Goal: Task Accomplishment & Management: Use online tool/utility

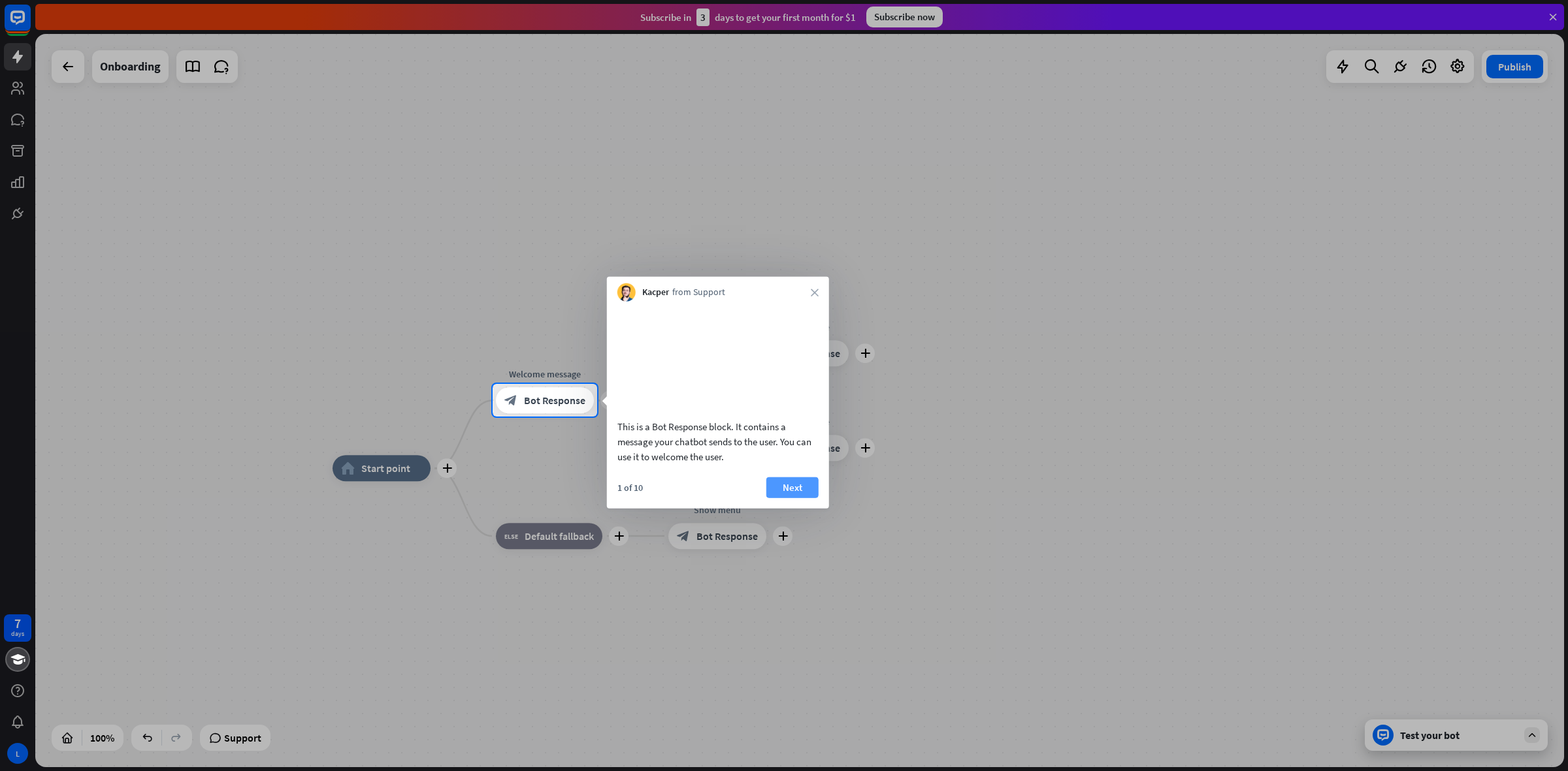
click at [787, 498] on button "Next" at bounding box center [792, 486] width 52 height 21
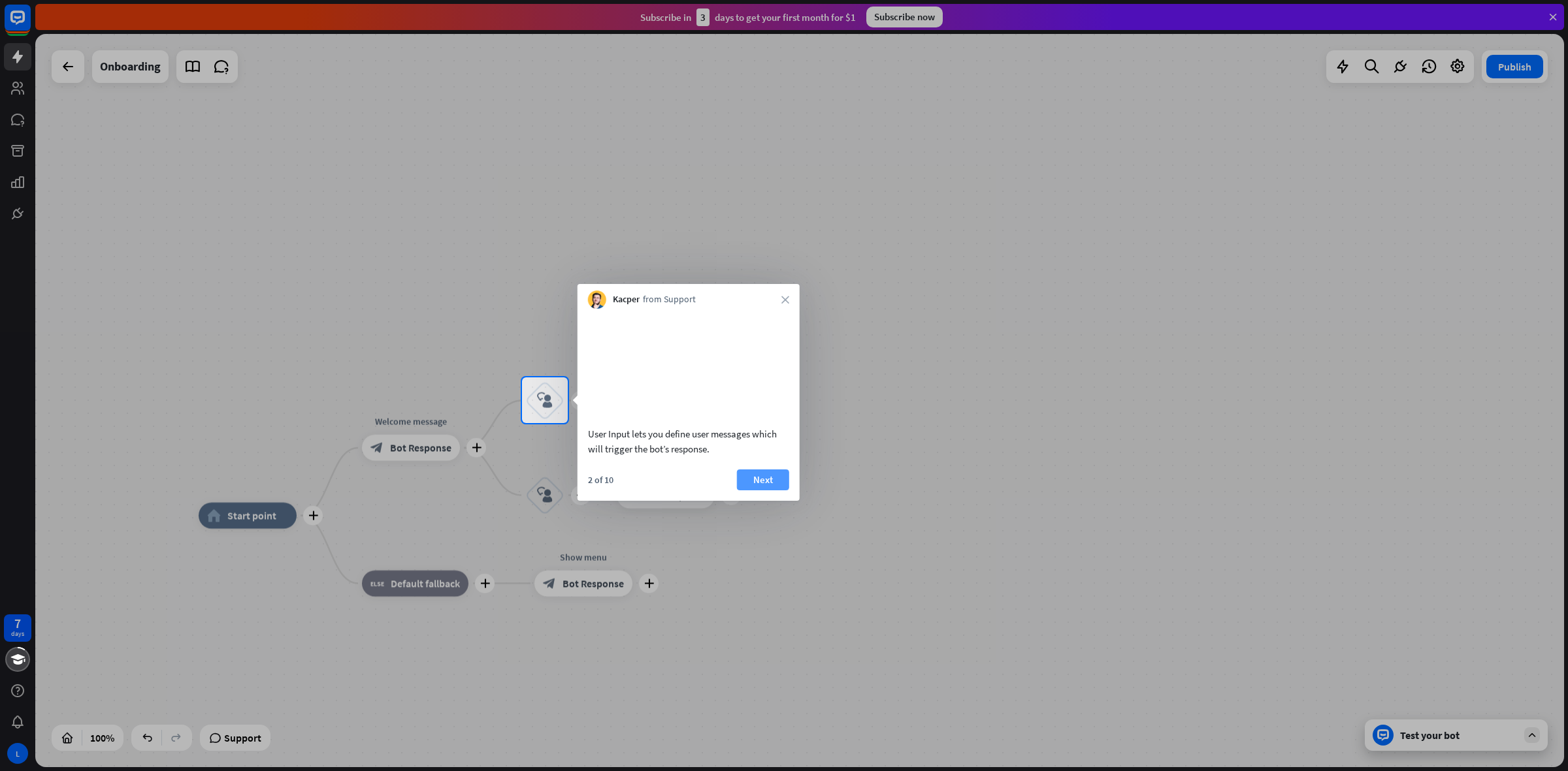
click at [759, 490] on button "Next" at bounding box center [762, 480] width 52 height 21
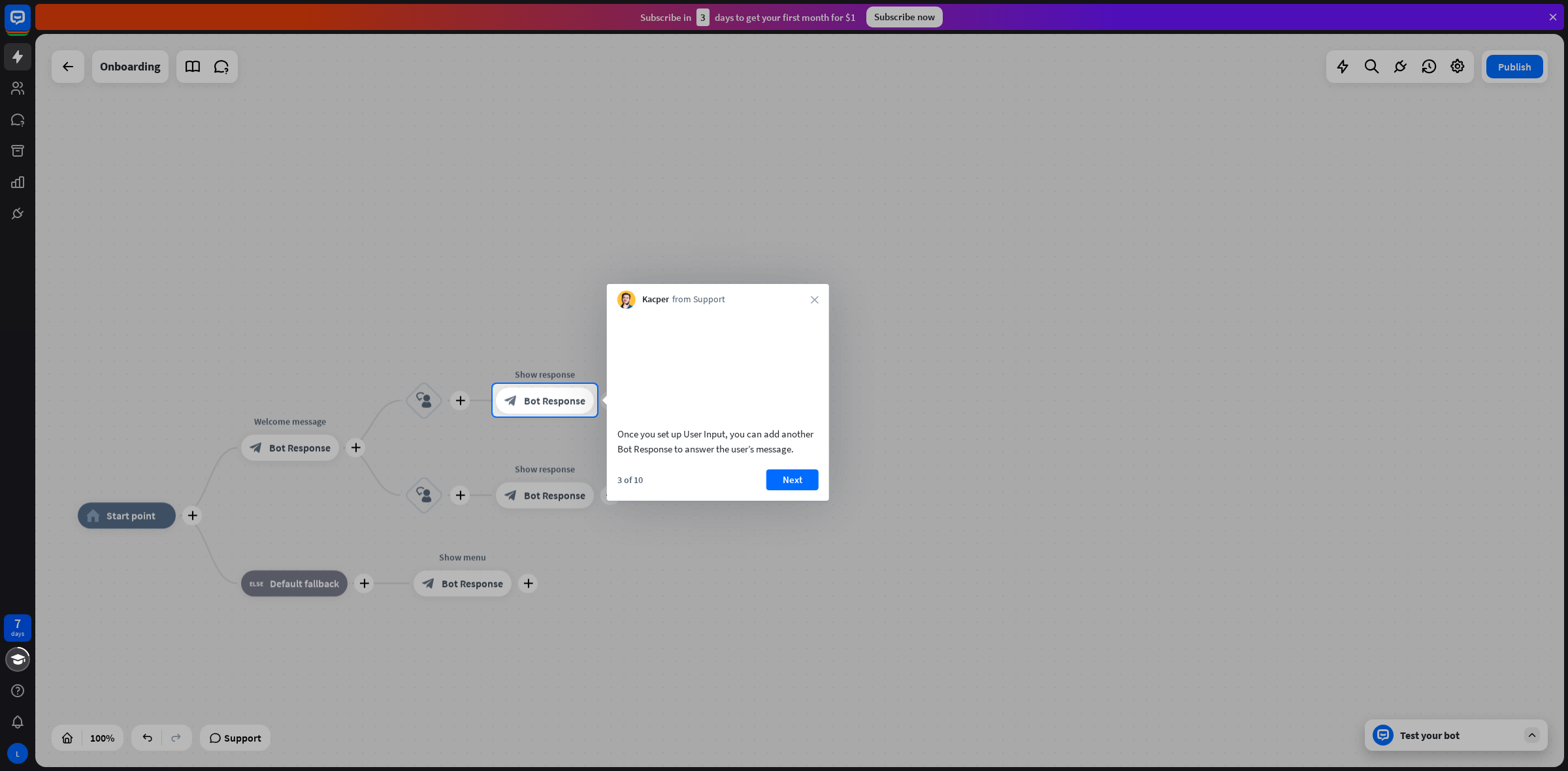
click at [794, 490] on button "Next" at bounding box center [792, 480] width 52 height 21
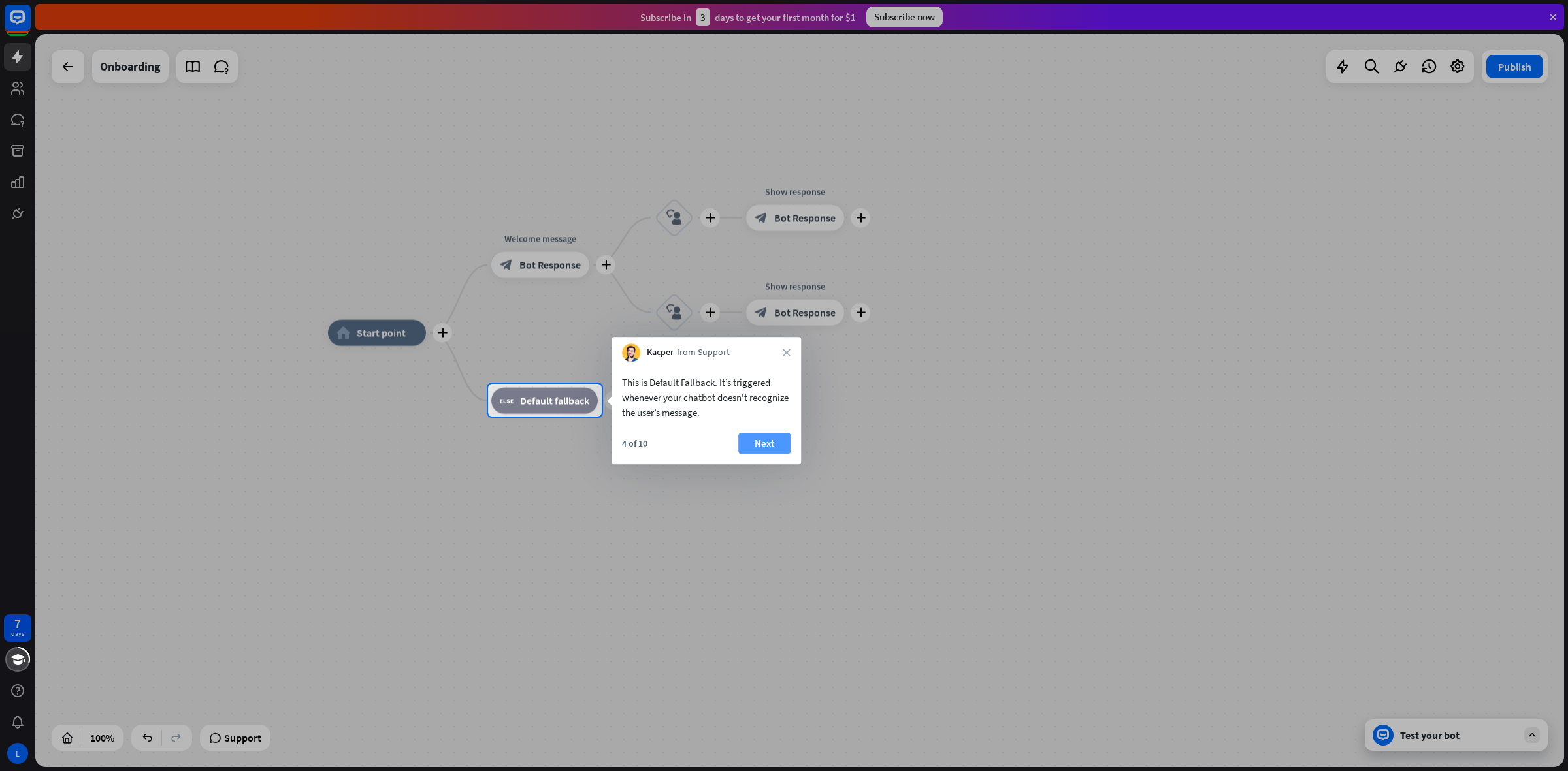
click at [765, 444] on button "Next" at bounding box center [764, 443] width 52 height 21
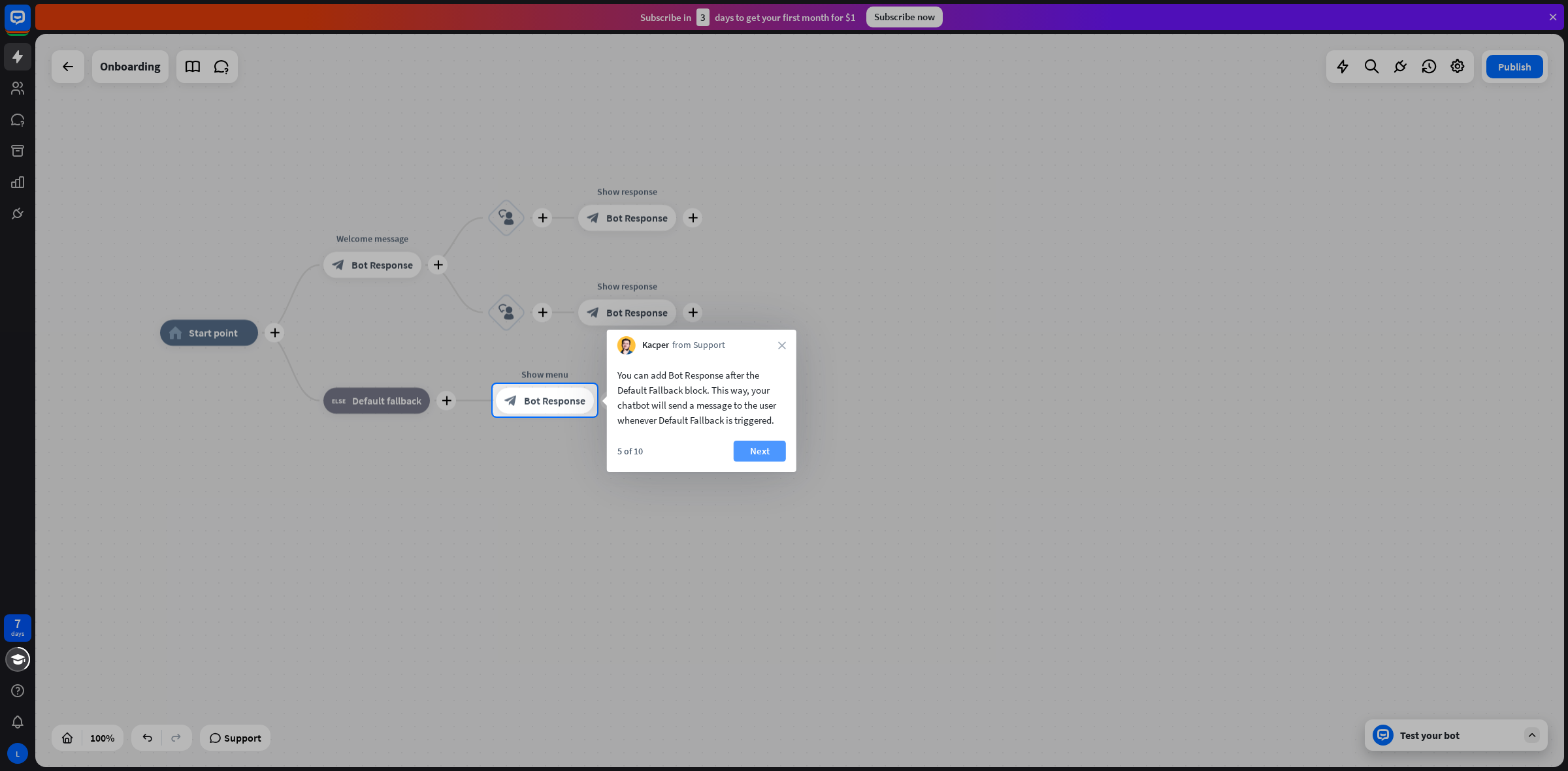
click at [758, 455] on button "Next" at bounding box center [759, 451] width 52 height 21
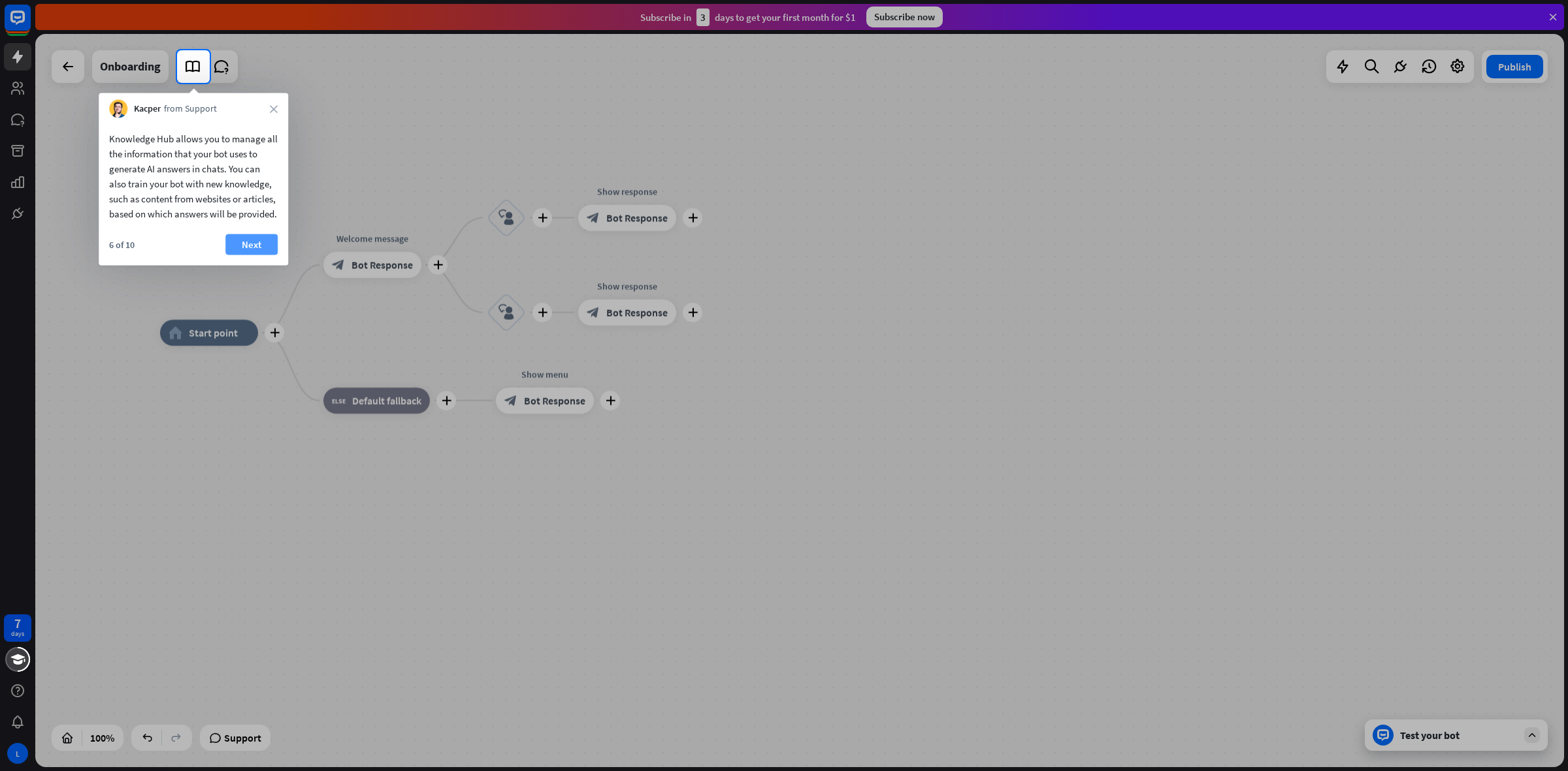
click at [269, 255] on button "Next" at bounding box center [251, 244] width 52 height 21
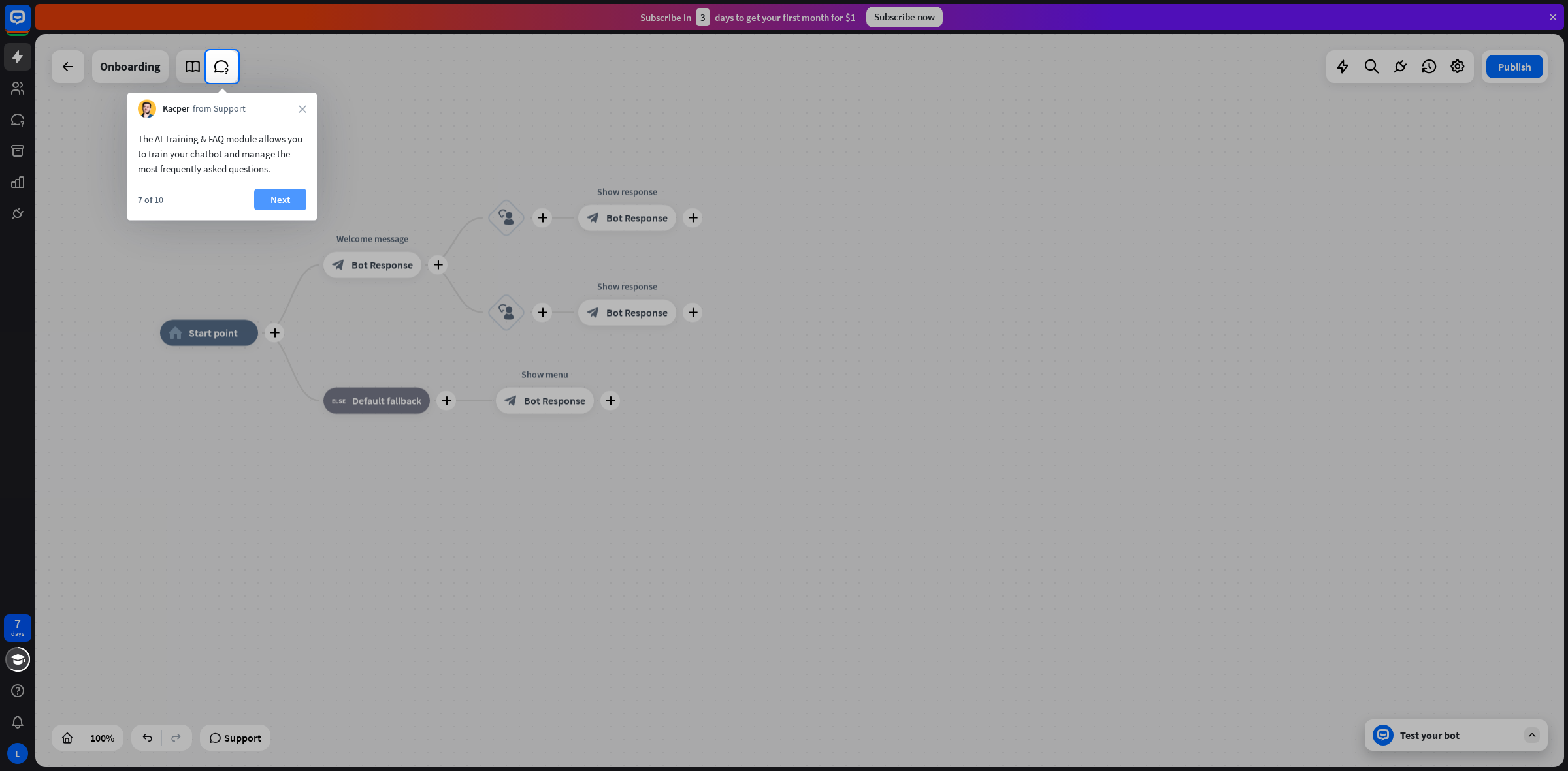
click at [271, 200] on button "Next" at bounding box center [280, 199] width 52 height 21
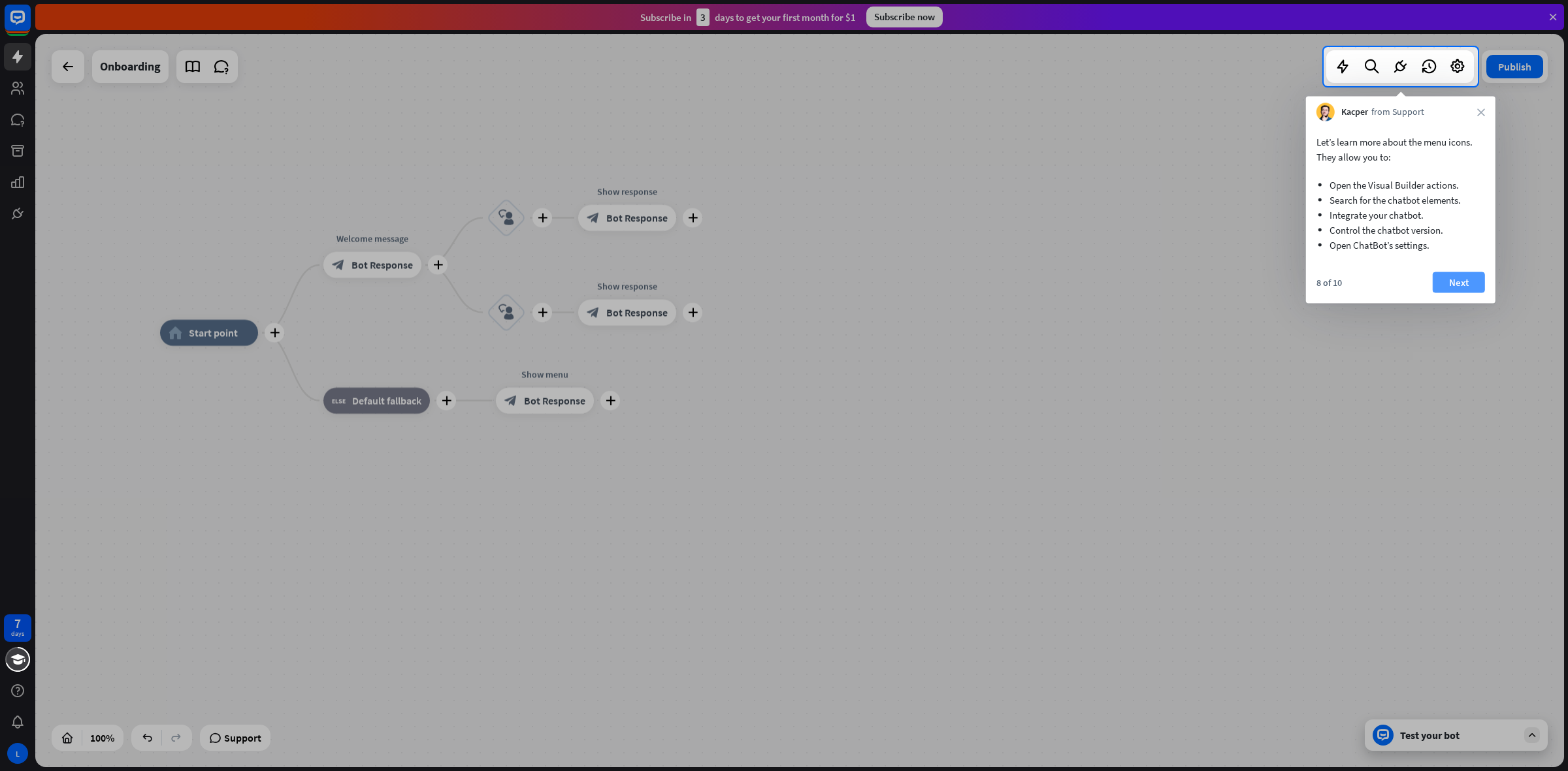
click at [1464, 278] on button "Next" at bounding box center [1458, 282] width 52 height 21
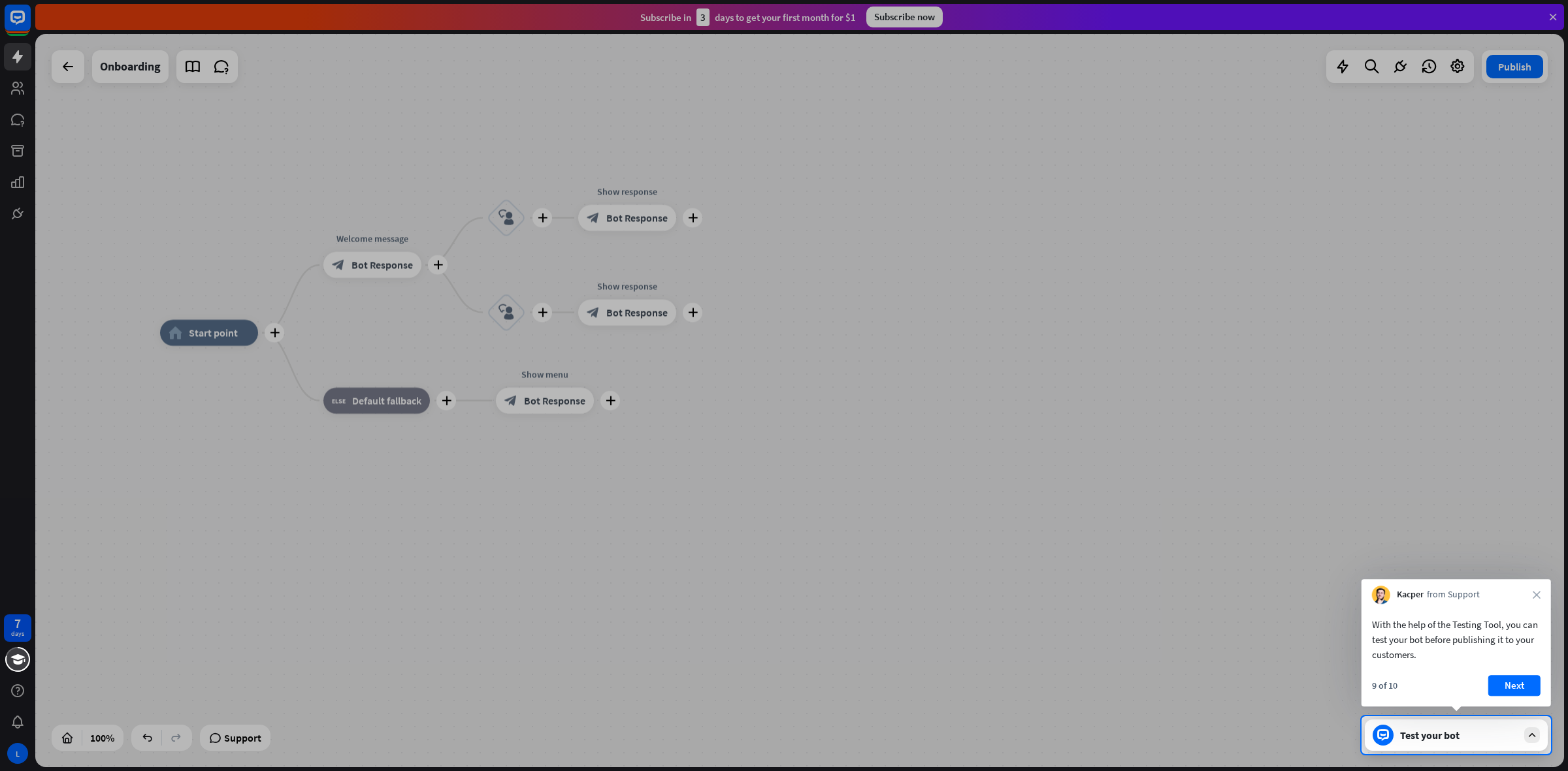
click at [1507, 669] on div "With the help of the Testing Tool, you can test your bot before publishing it t…" at bounding box center [1456, 655] width 189 height 103
click at [1521, 681] on button "Next" at bounding box center [1514, 685] width 52 height 21
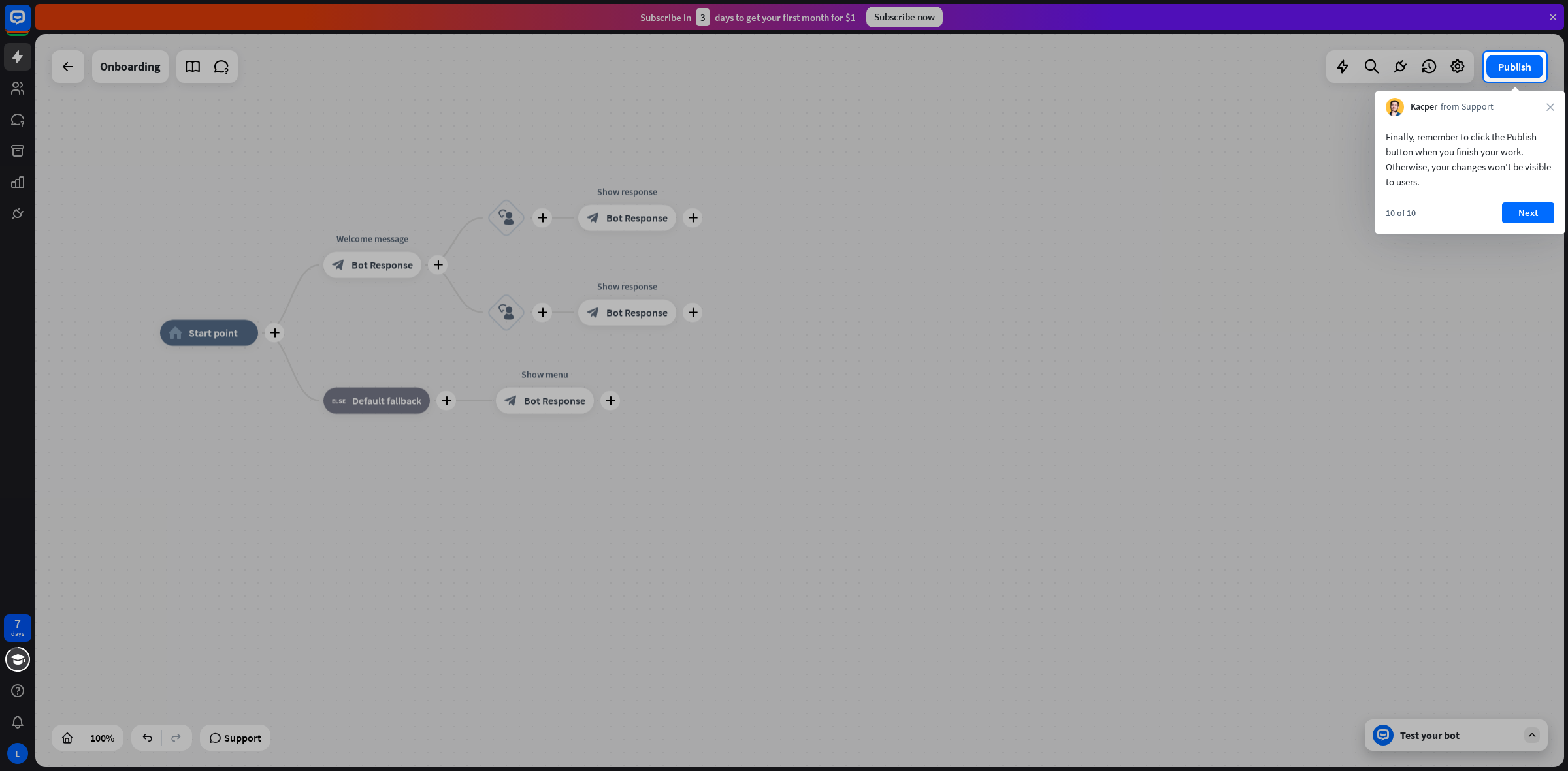
click at [1527, 230] on div "10 of 10 Next" at bounding box center [1470, 218] width 189 height 31
click at [1525, 216] on button "Next" at bounding box center [1528, 212] width 52 height 21
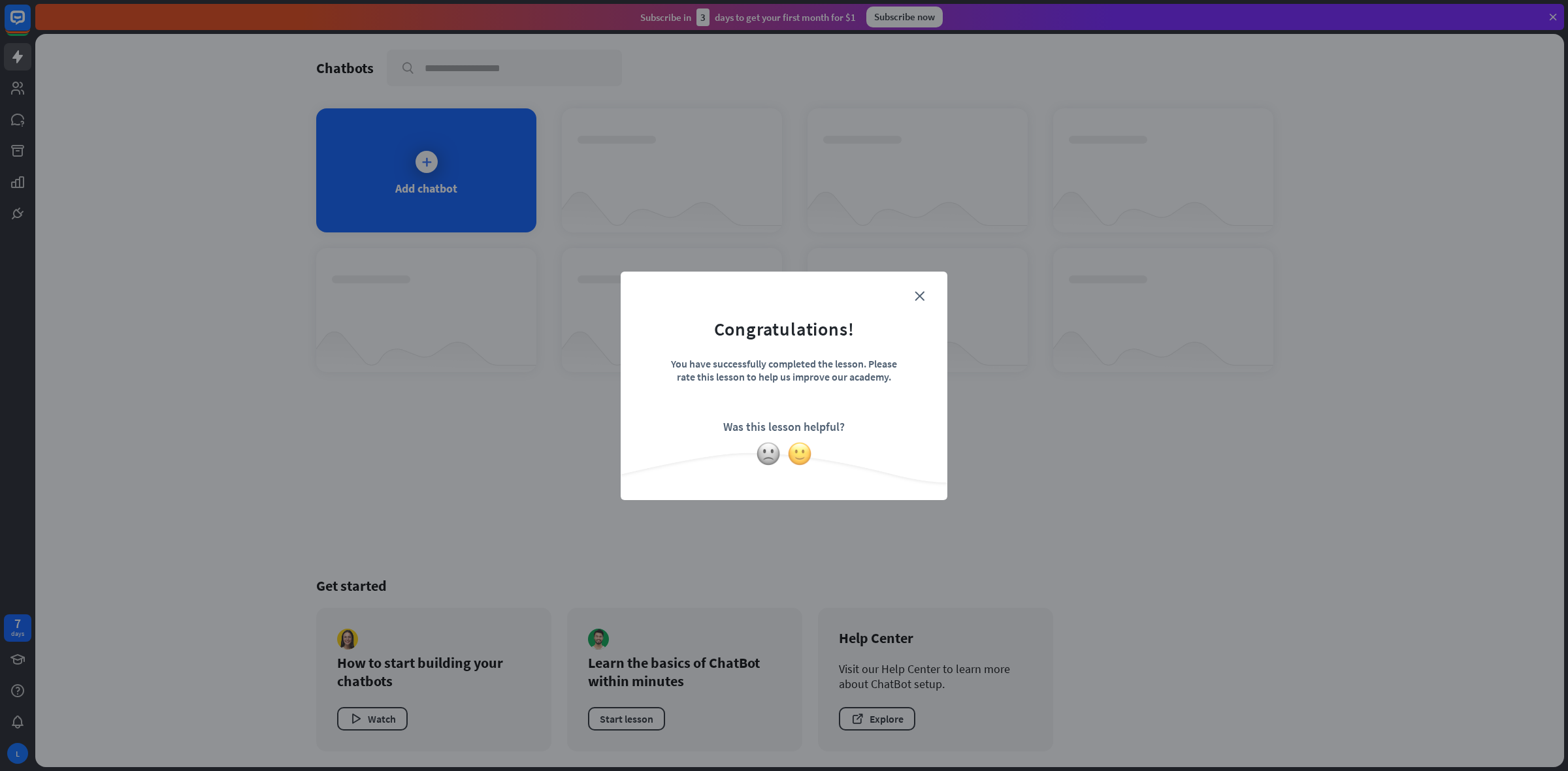
click at [806, 455] on img at bounding box center [799, 454] width 25 height 25
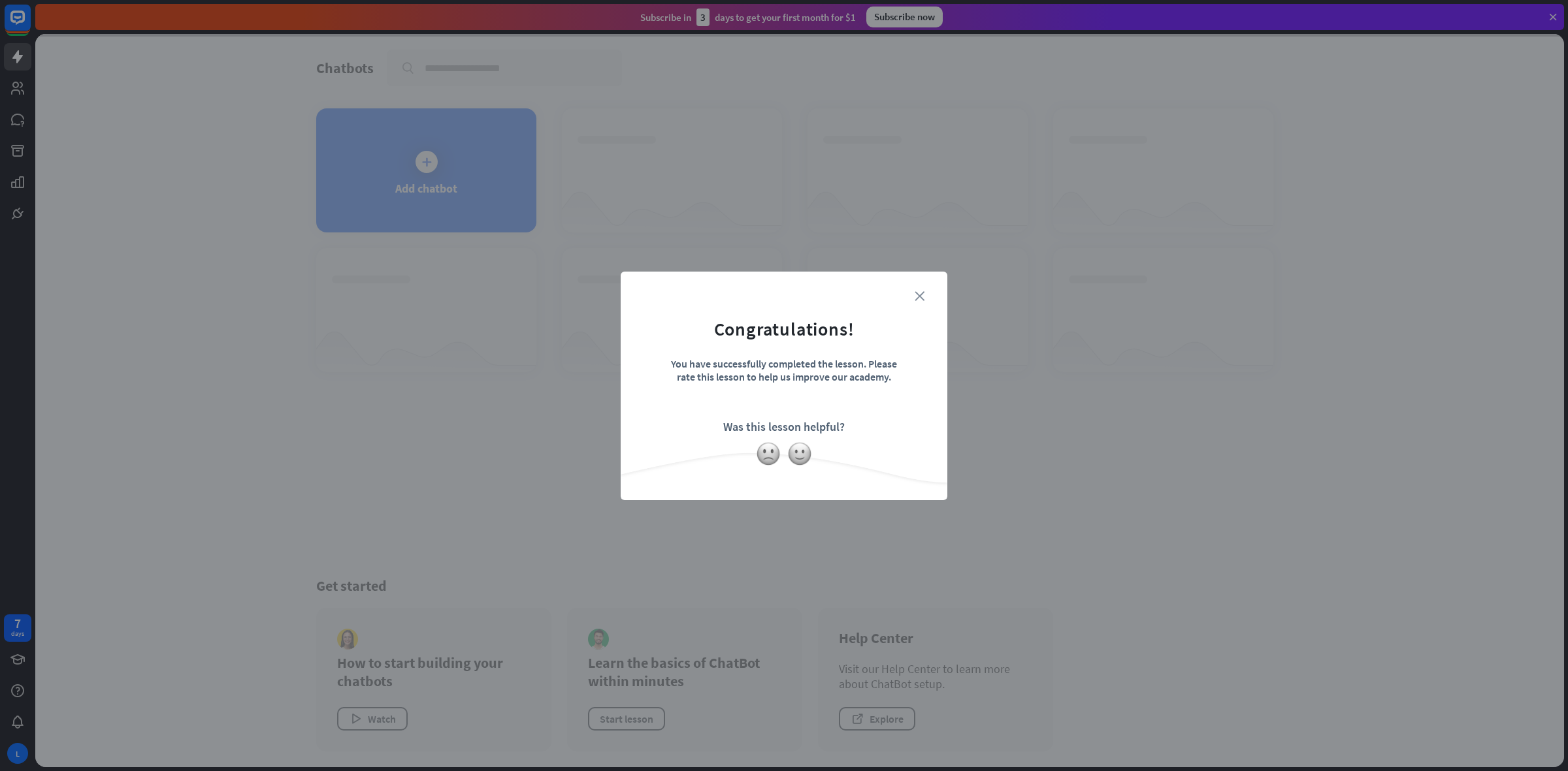
click at [916, 295] on icon "close" at bounding box center [919, 296] width 10 height 10
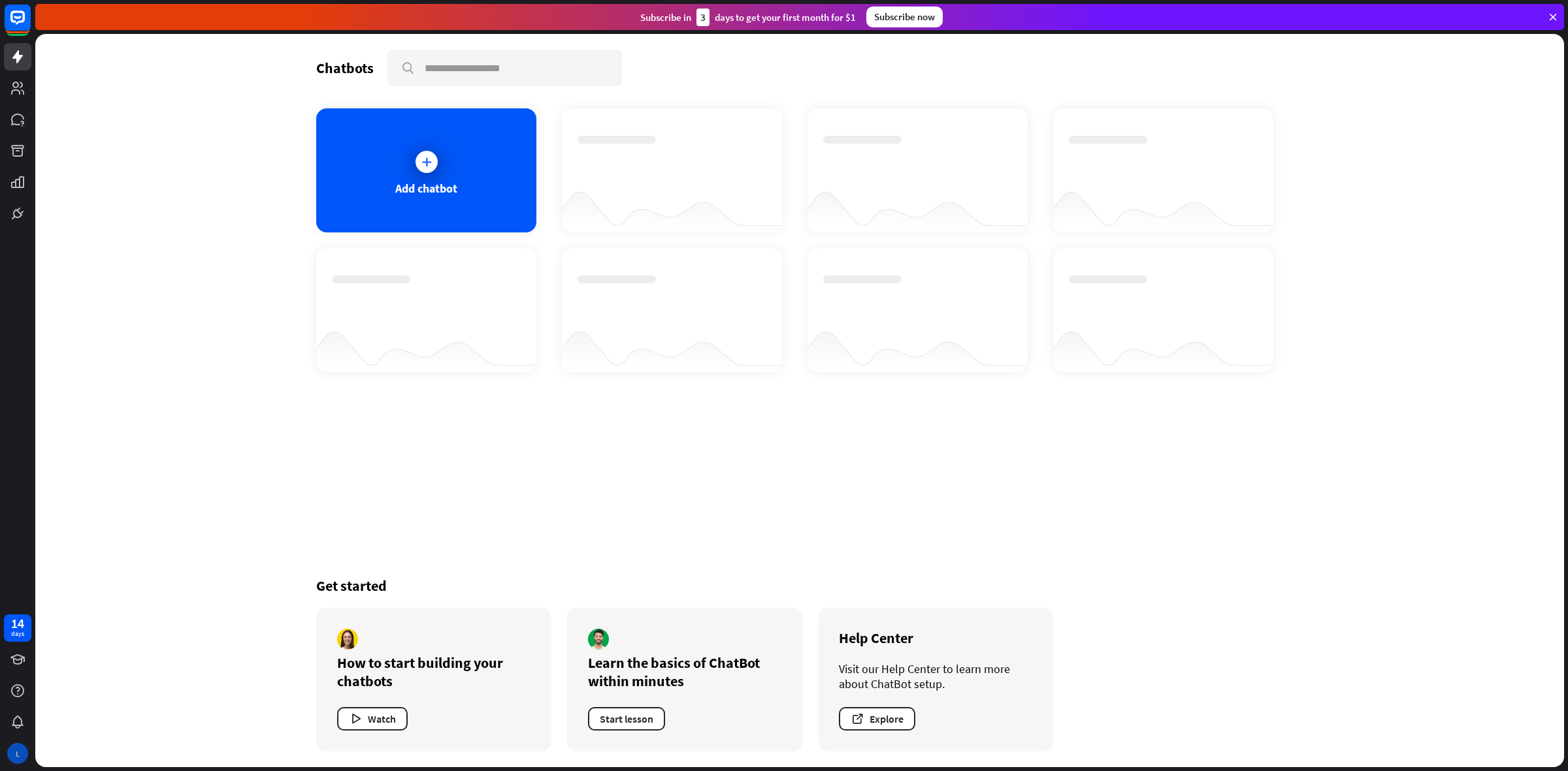
click at [17, 755] on div "L" at bounding box center [17, 753] width 21 height 21
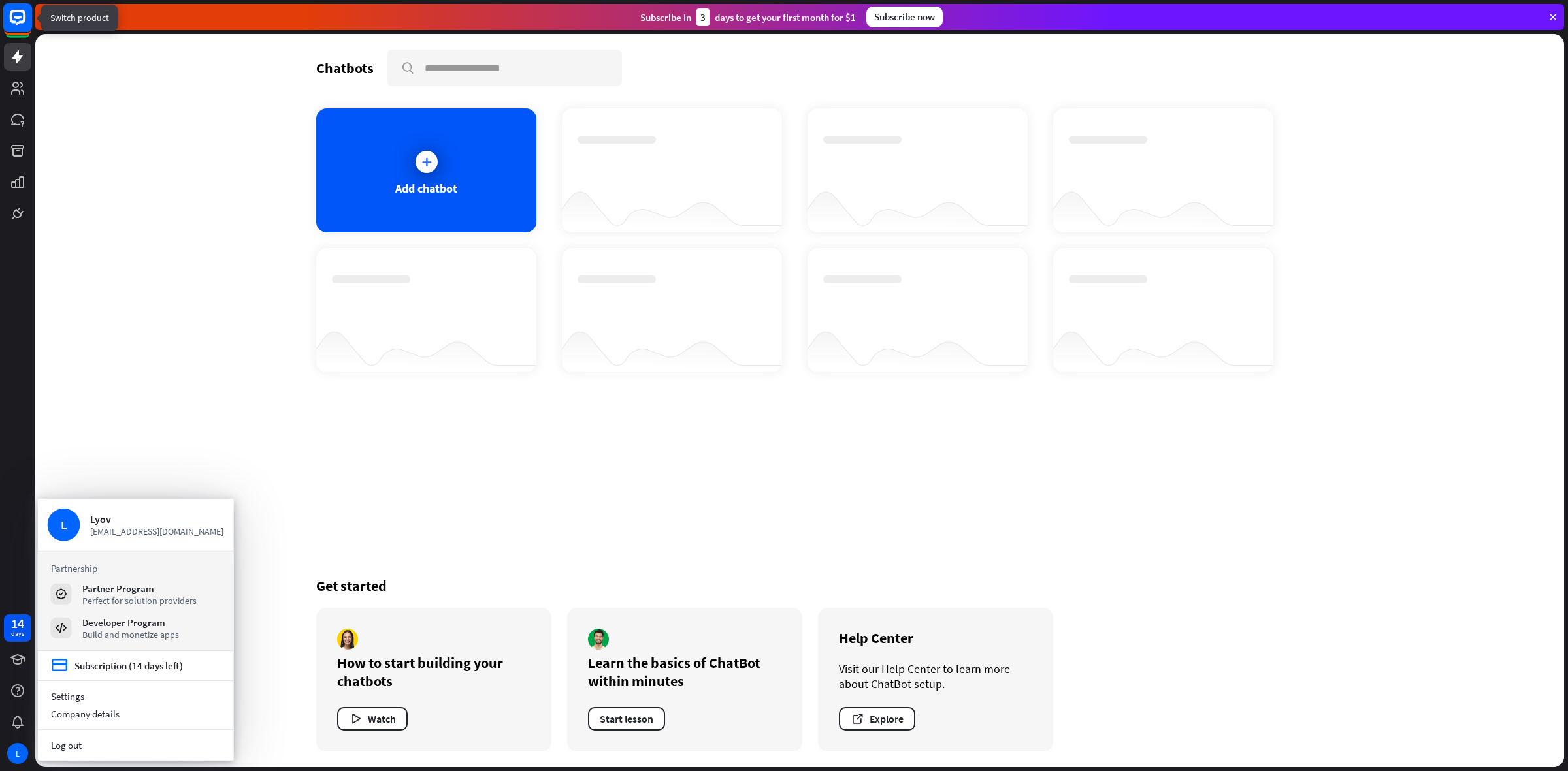
click at [17, 21] on rect at bounding box center [17, 17] width 29 height 29
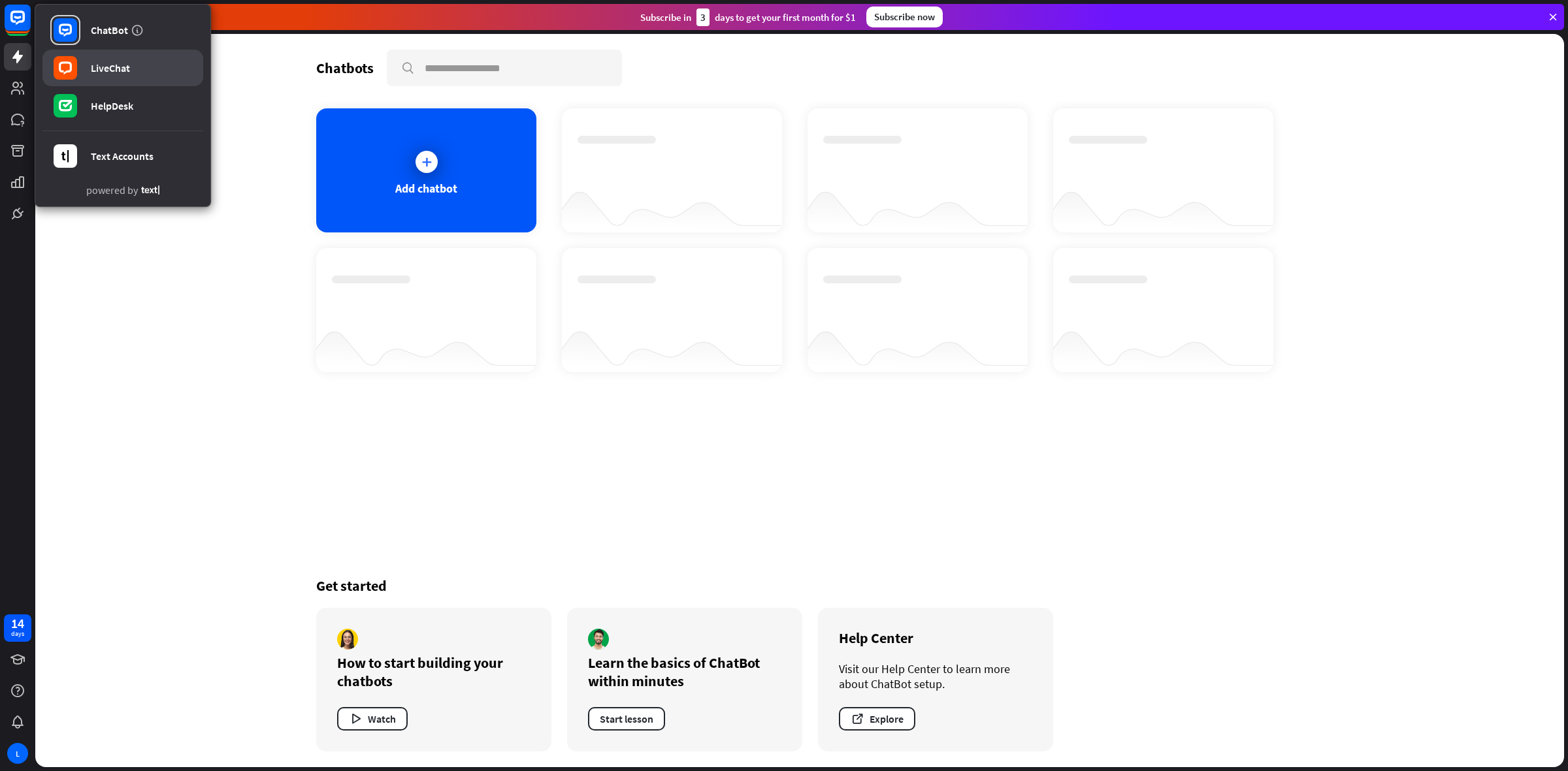
click at [101, 72] on div "LiveChat" at bounding box center [110, 68] width 40 height 13
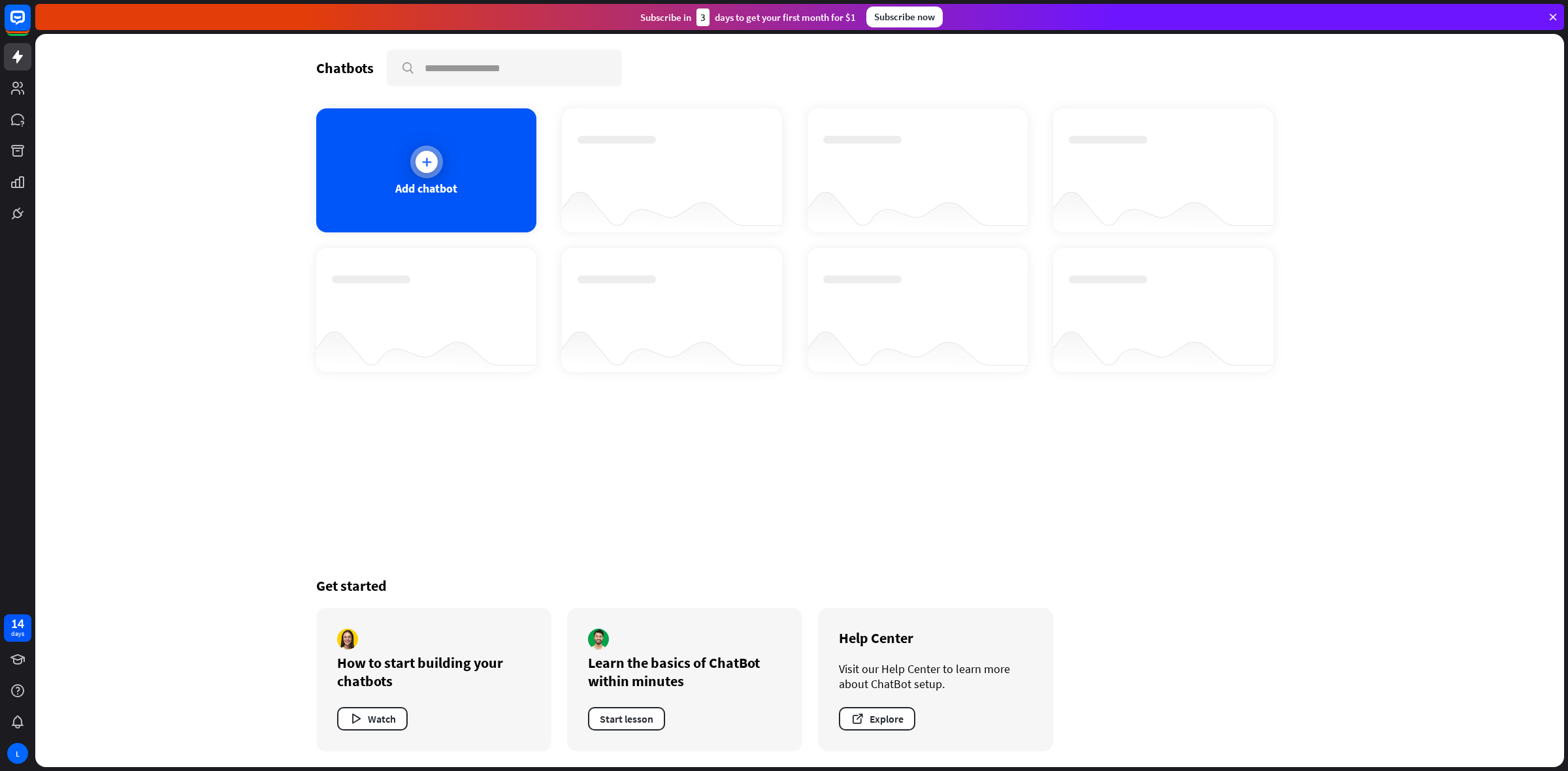
click at [444, 183] on div "Add chatbot" at bounding box center [426, 188] width 62 height 15
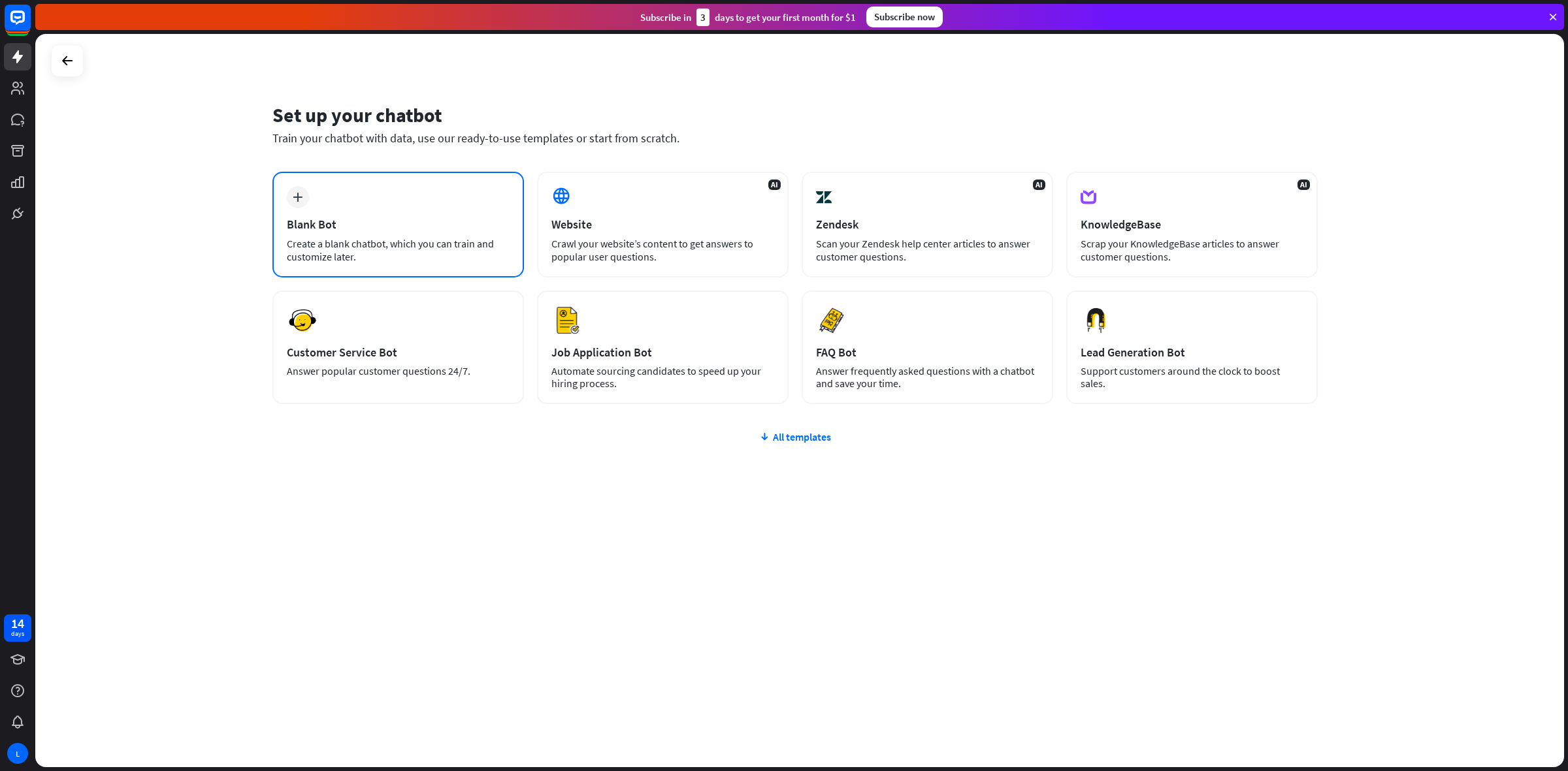
click at [435, 206] on div "plus Blank Bot Create a blank chatbot, which you can train and customize later." at bounding box center [398, 225] width 252 height 106
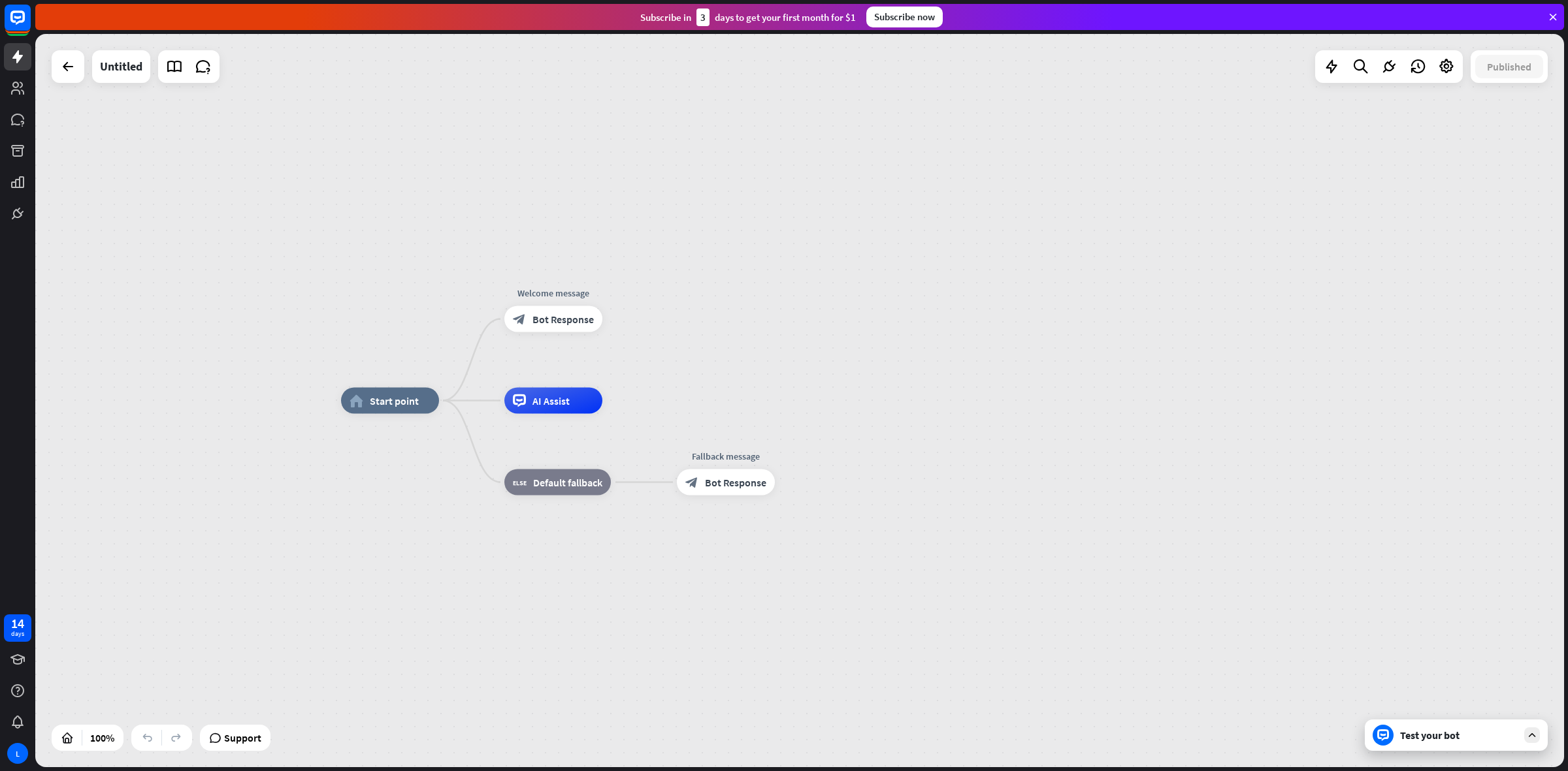
click at [245, 749] on div "Support" at bounding box center [235, 738] width 71 height 26
click at [240, 742] on span "Support" at bounding box center [242, 737] width 37 height 21
